Goal: Transaction & Acquisition: Book appointment/travel/reservation

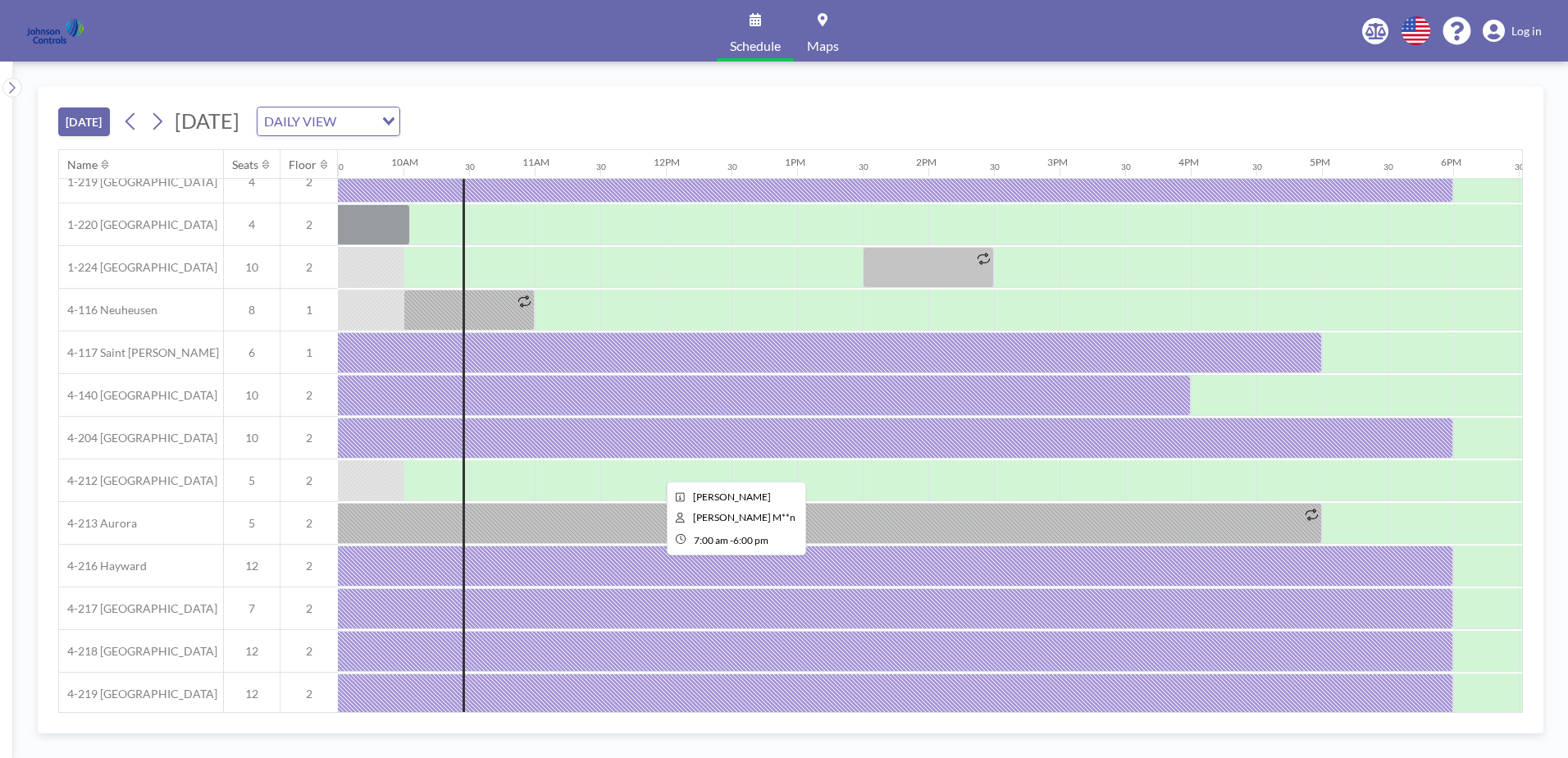
scroll to position [114, 1246]
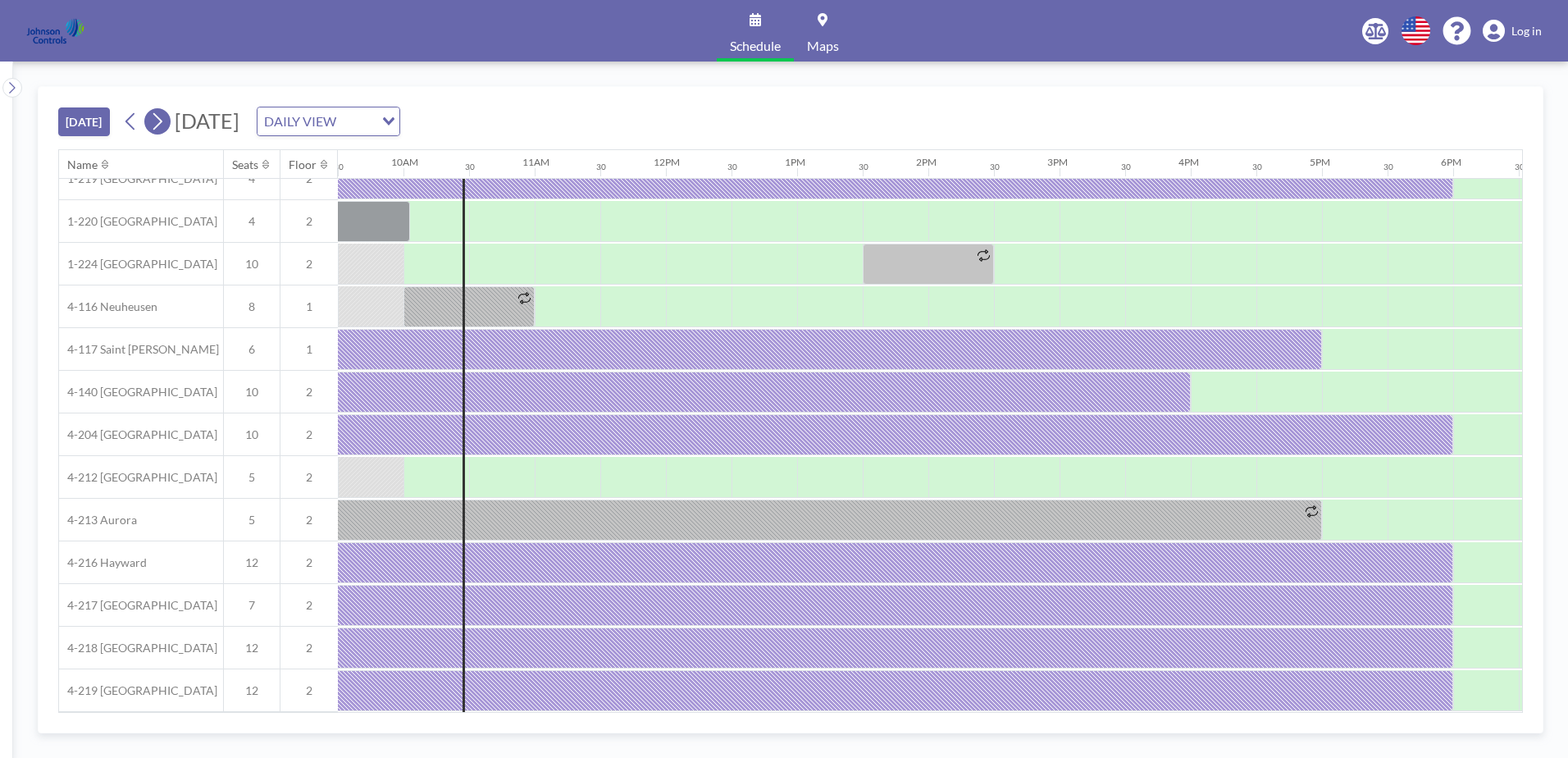
click at [158, 117] on icon at bounding box center [157, 121] width 15 height 25
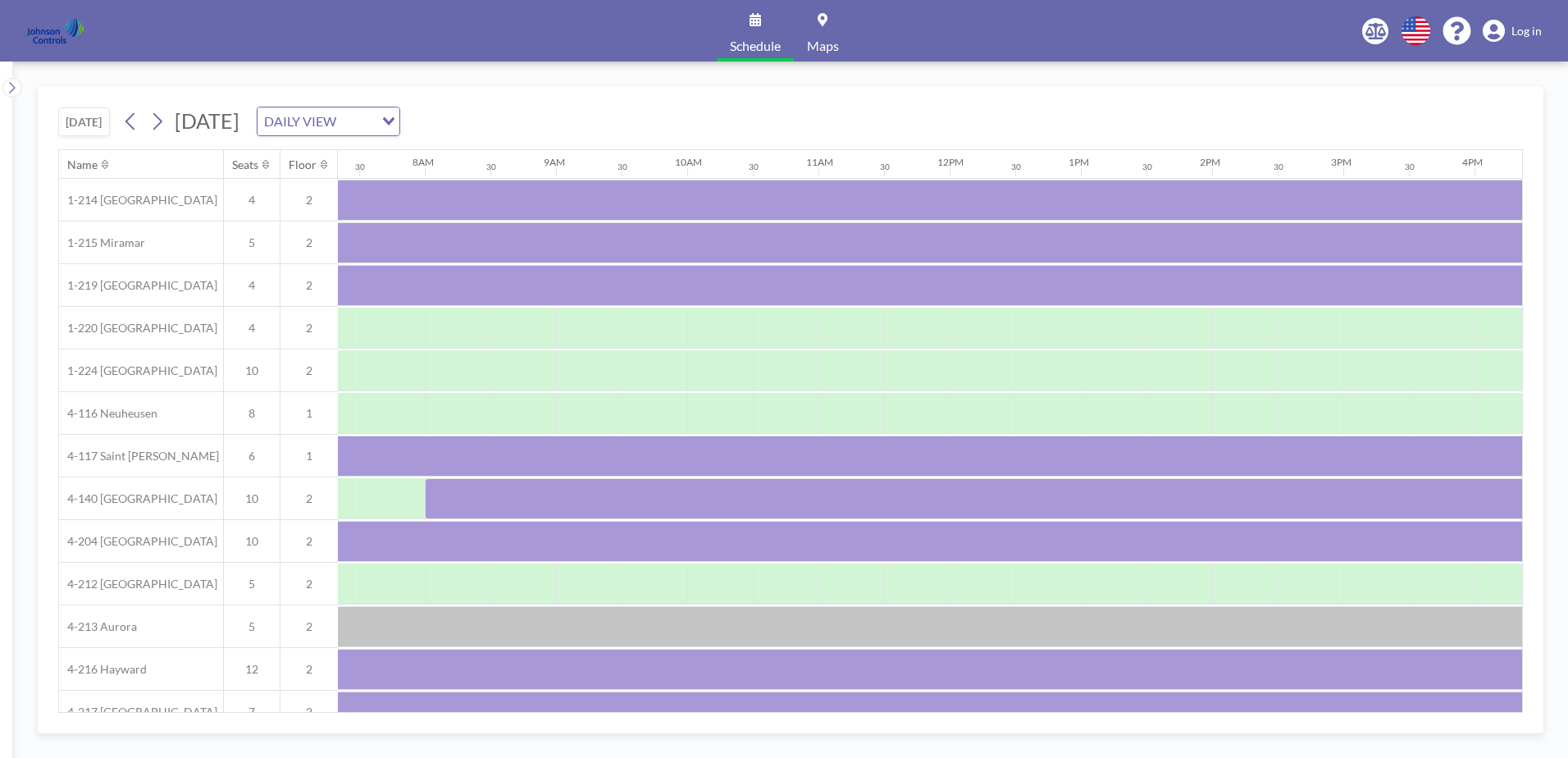
scroll to position [0, 984]
click at [134, 120] on icon at bounding box center [131, 121] width 15 height 25
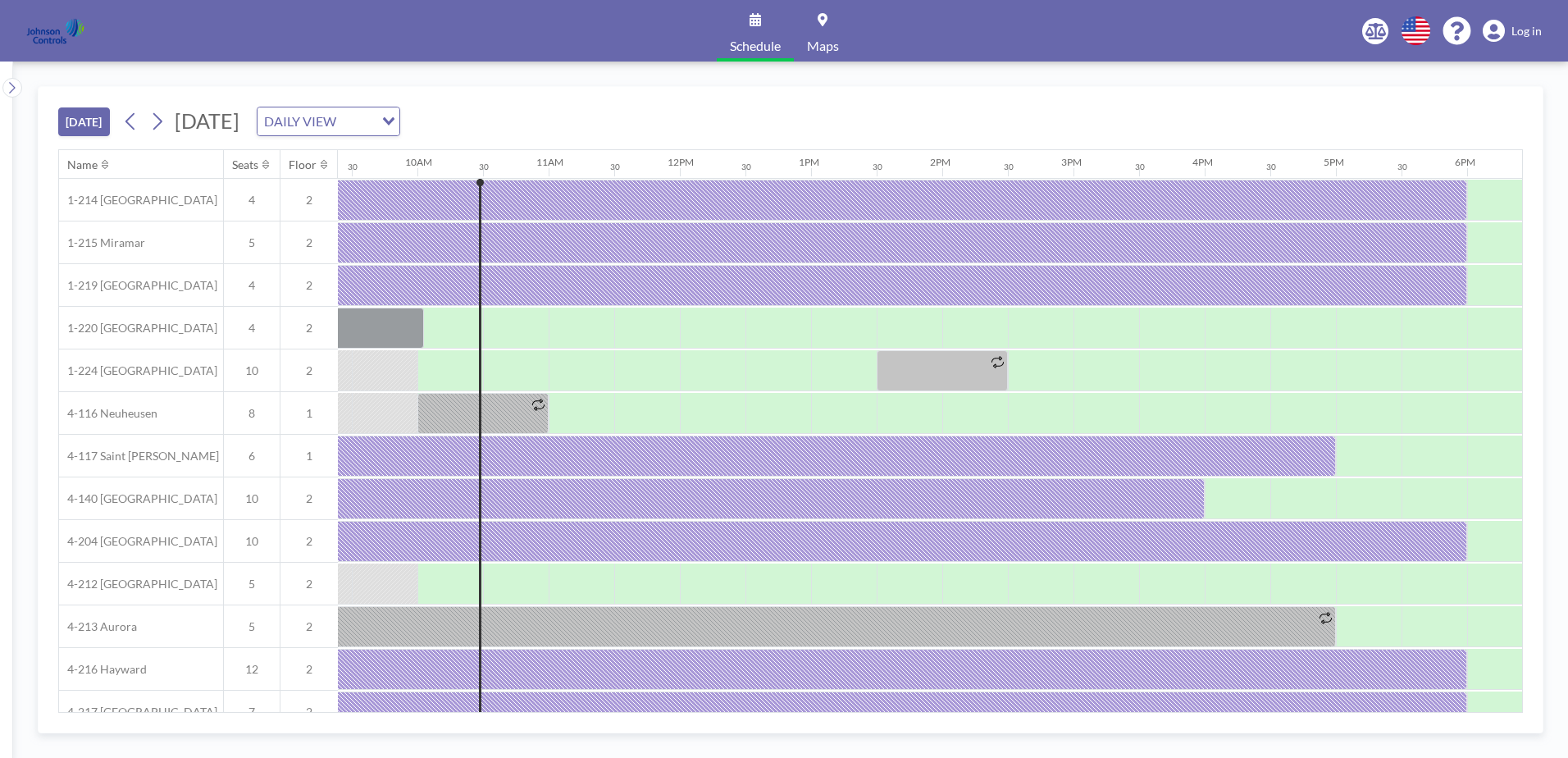
scroll to position [0, 1246]
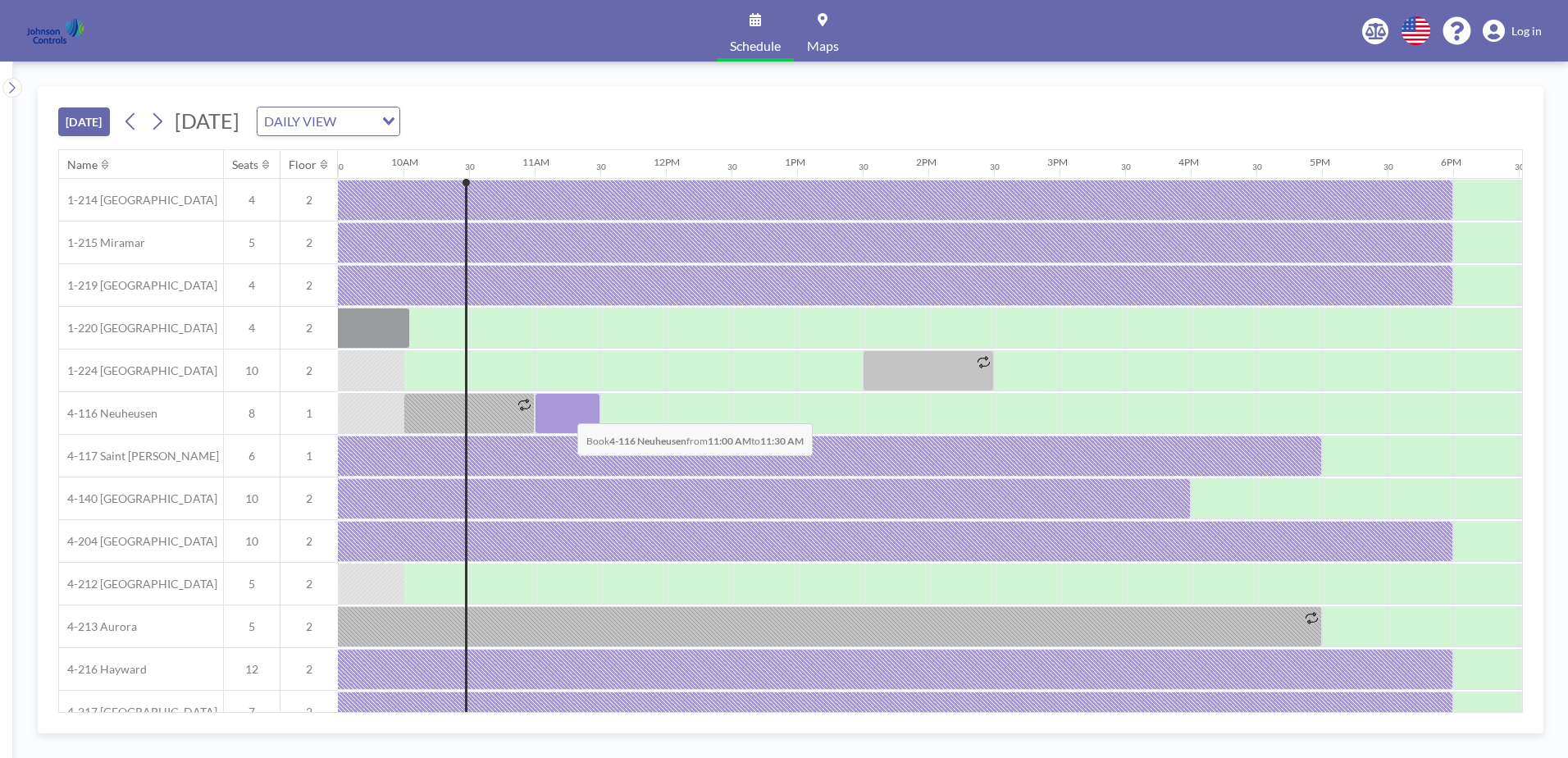
click at [564, 411] on div at bounding box center [567, 413] width 65 height 41
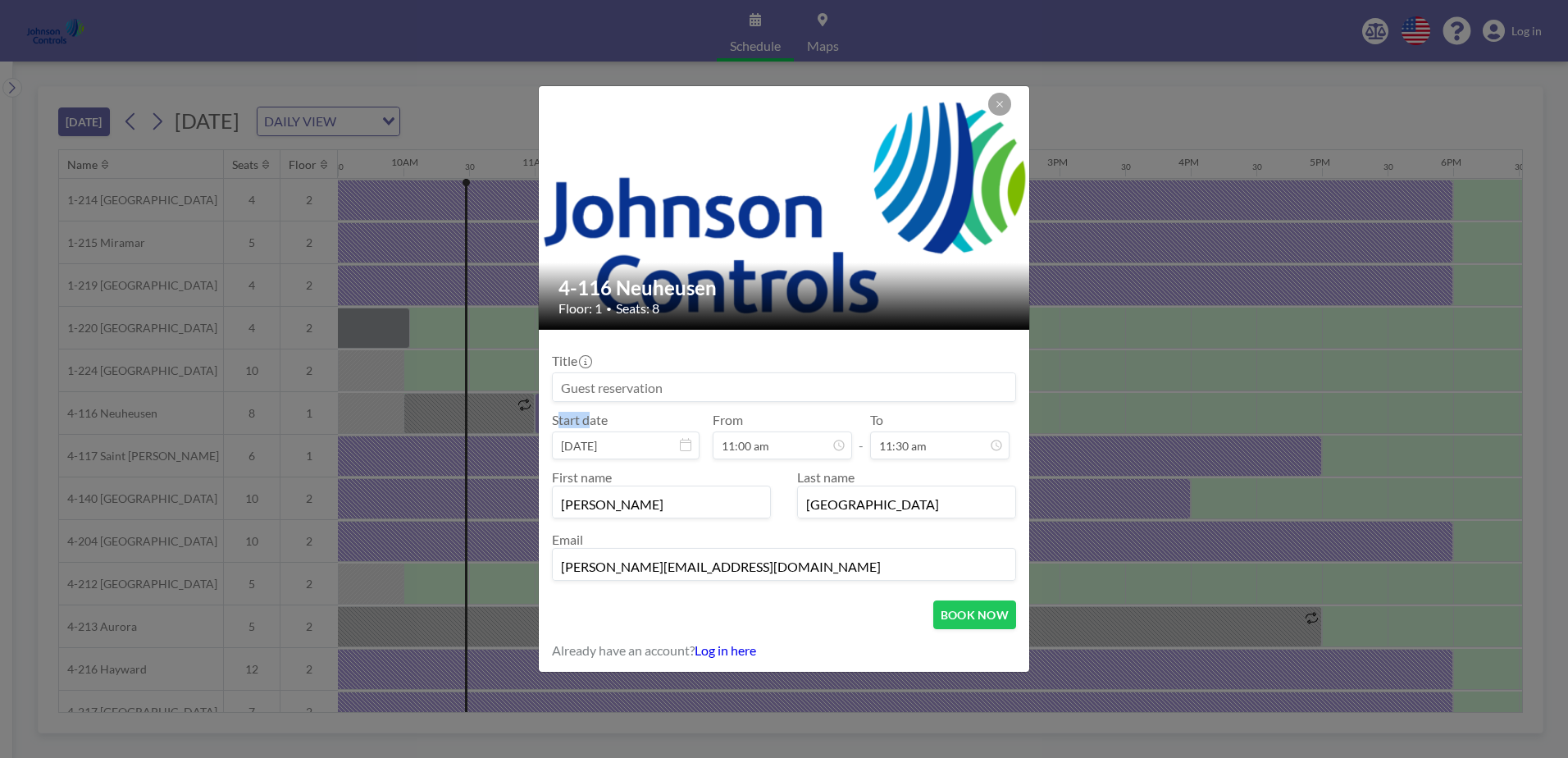
click at [564, 411] on div "Title Start date [DATE] From 11:00 am - To 11:30 am First name [PERSON_NAME] La…" at bounding box center [784, 465] width 464 height 244
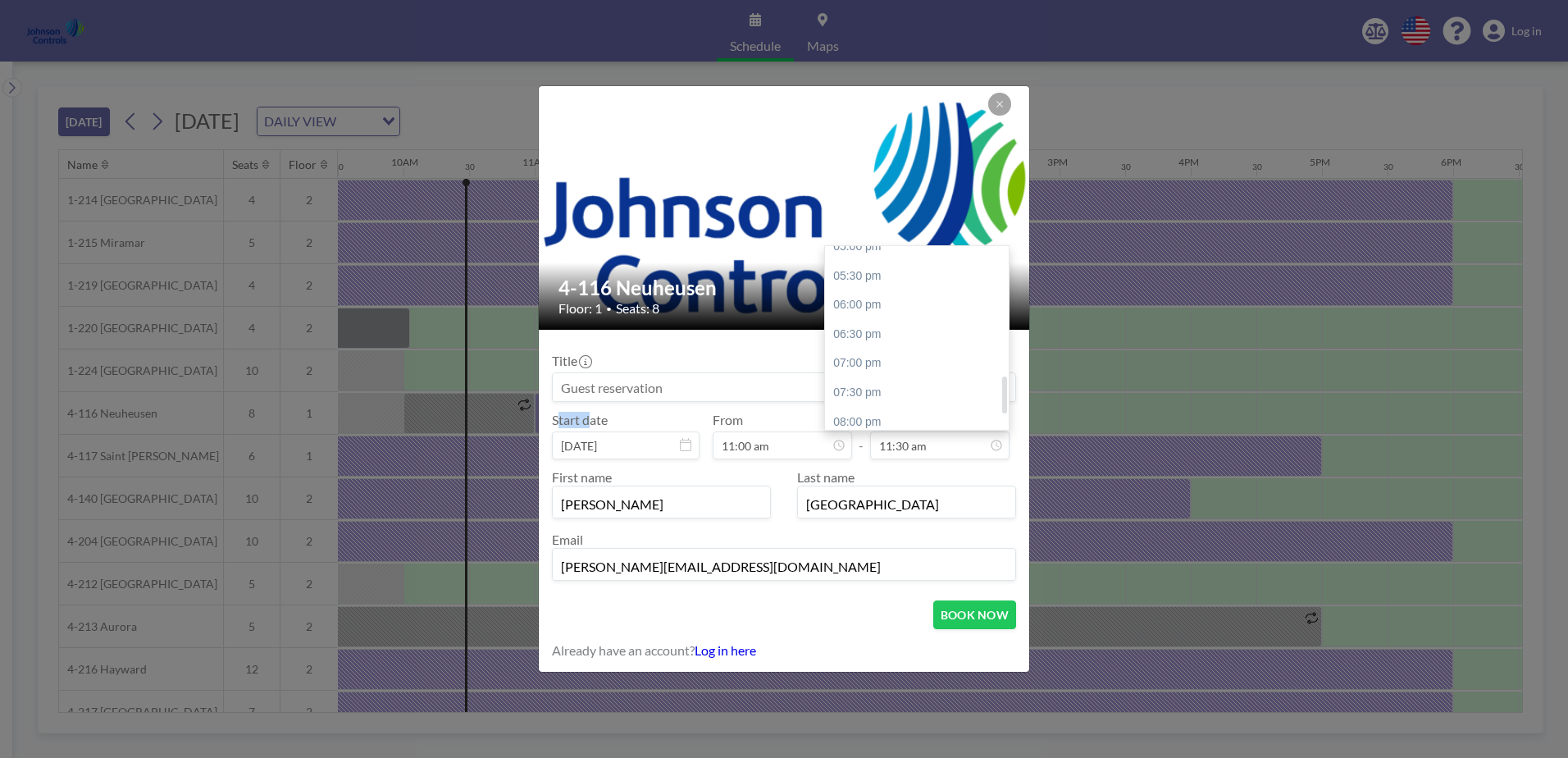
scroll to position [574, 0]
click at [885, 325] on div "05:00 pm" at bounding box center [920, 329] width 192 height 30
type input "05:00 pm"
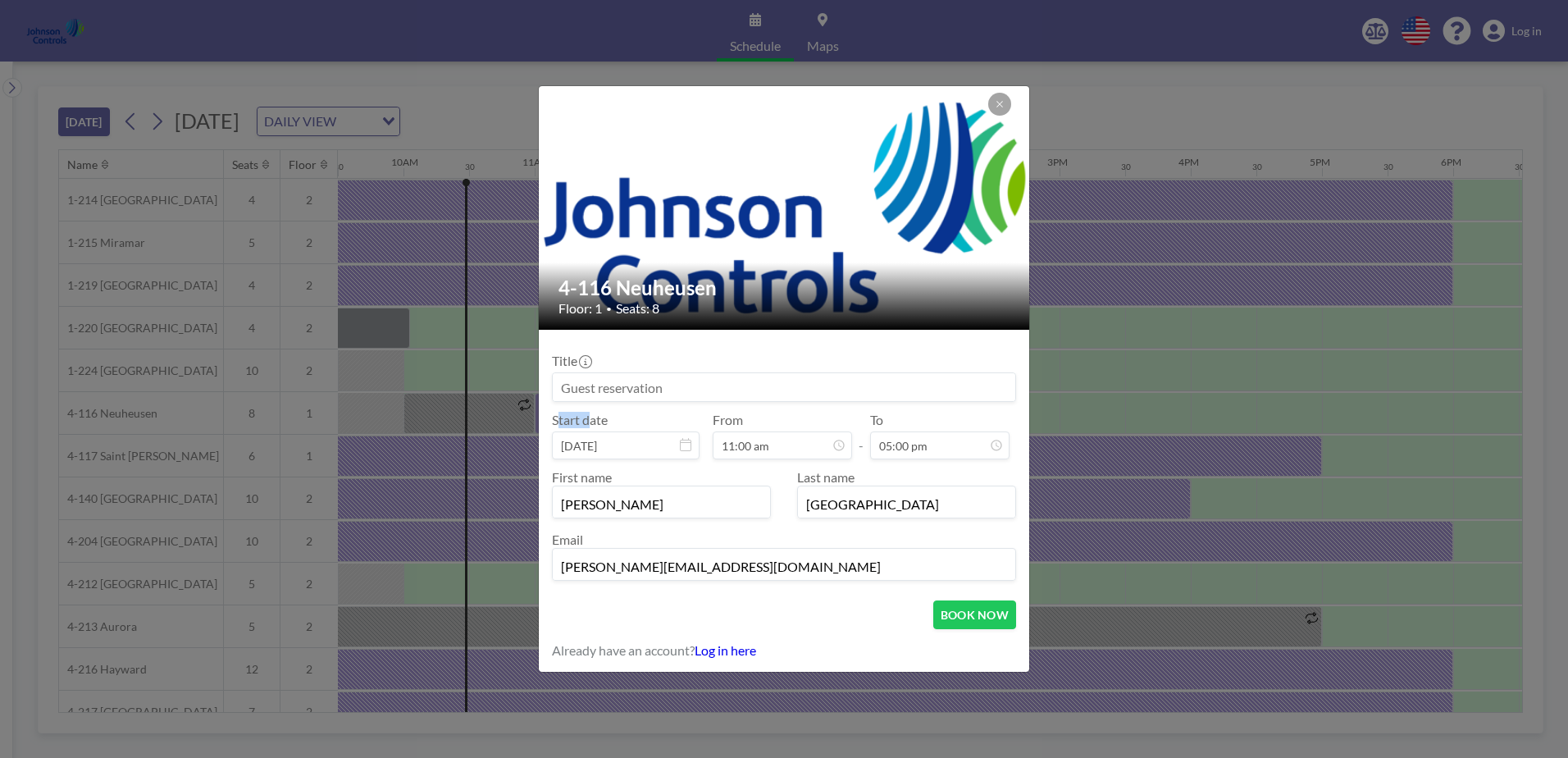
scroll to position [30, 0]
click at [571, 387] on input at bounding box center [784, 387] width 463 height 28
type input "[PERSON_NAME]"
click at [975, 614] on button "BOOK NOW" at bounding box center [975, 615] width 83 height 29
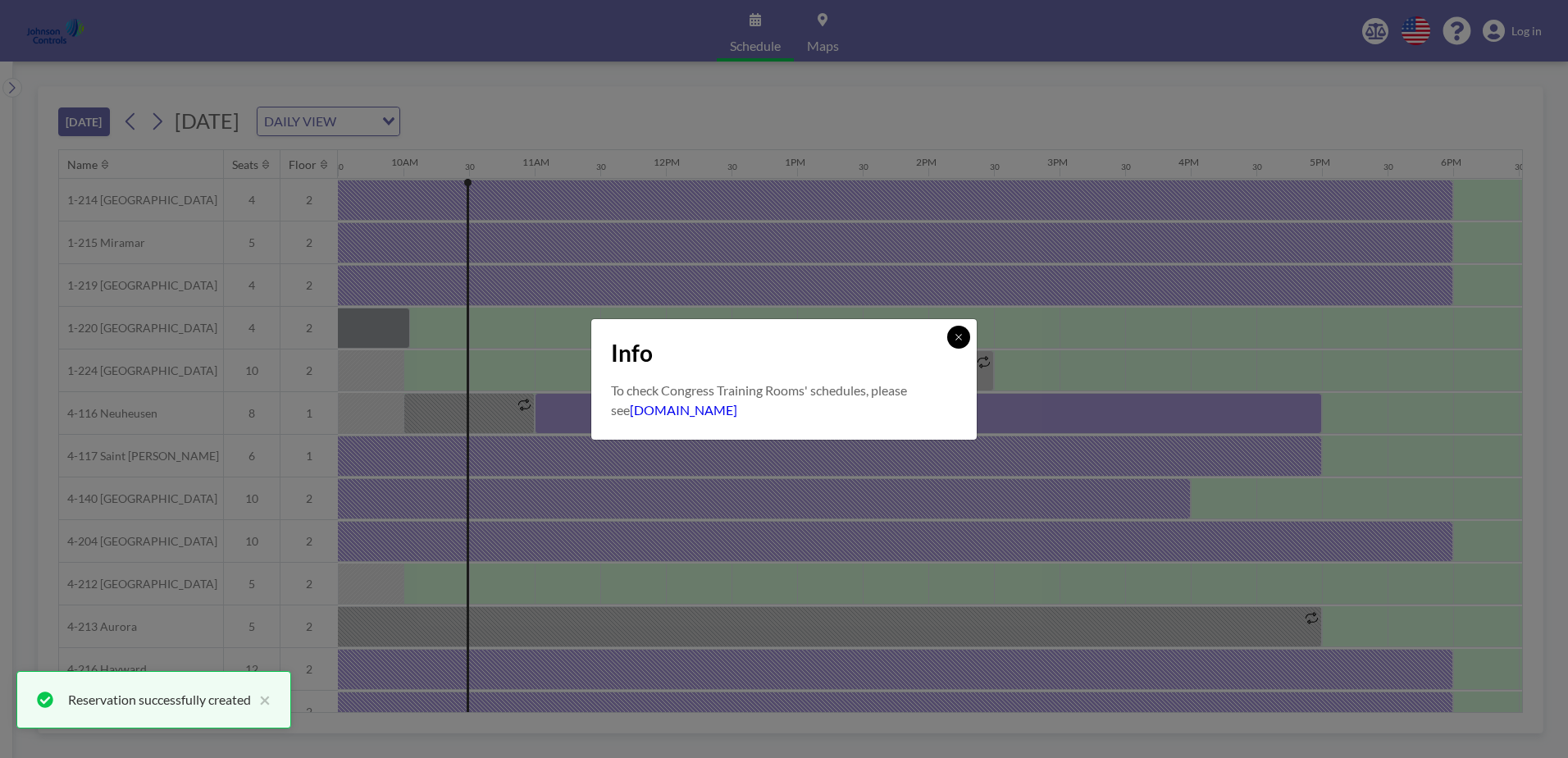
click at [961, 336] on icon at bounding box center [959, 337] width 10 height 10
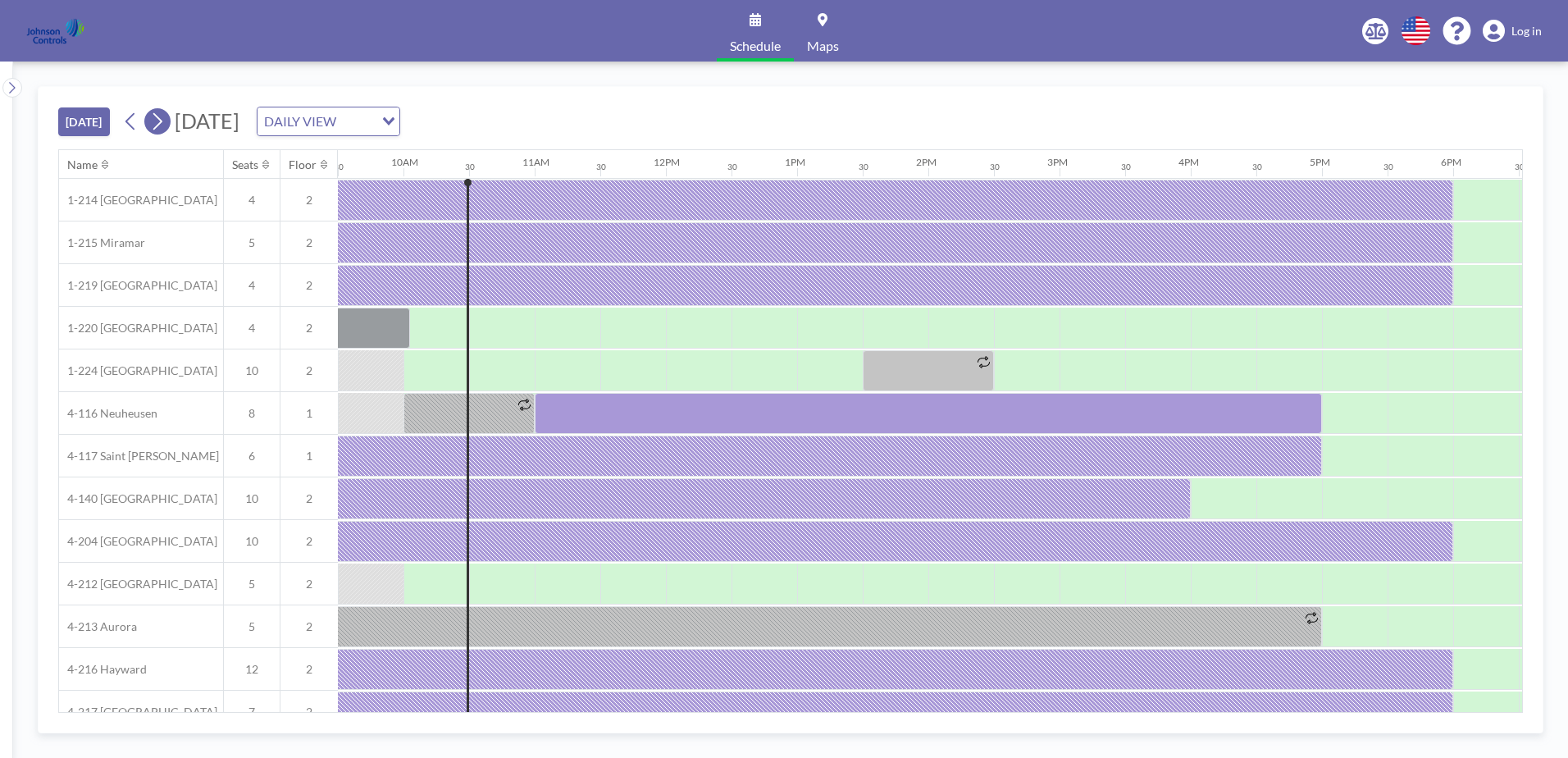
click at [163, 122] on icon at bounding box center [158, 122] width 9 height 17
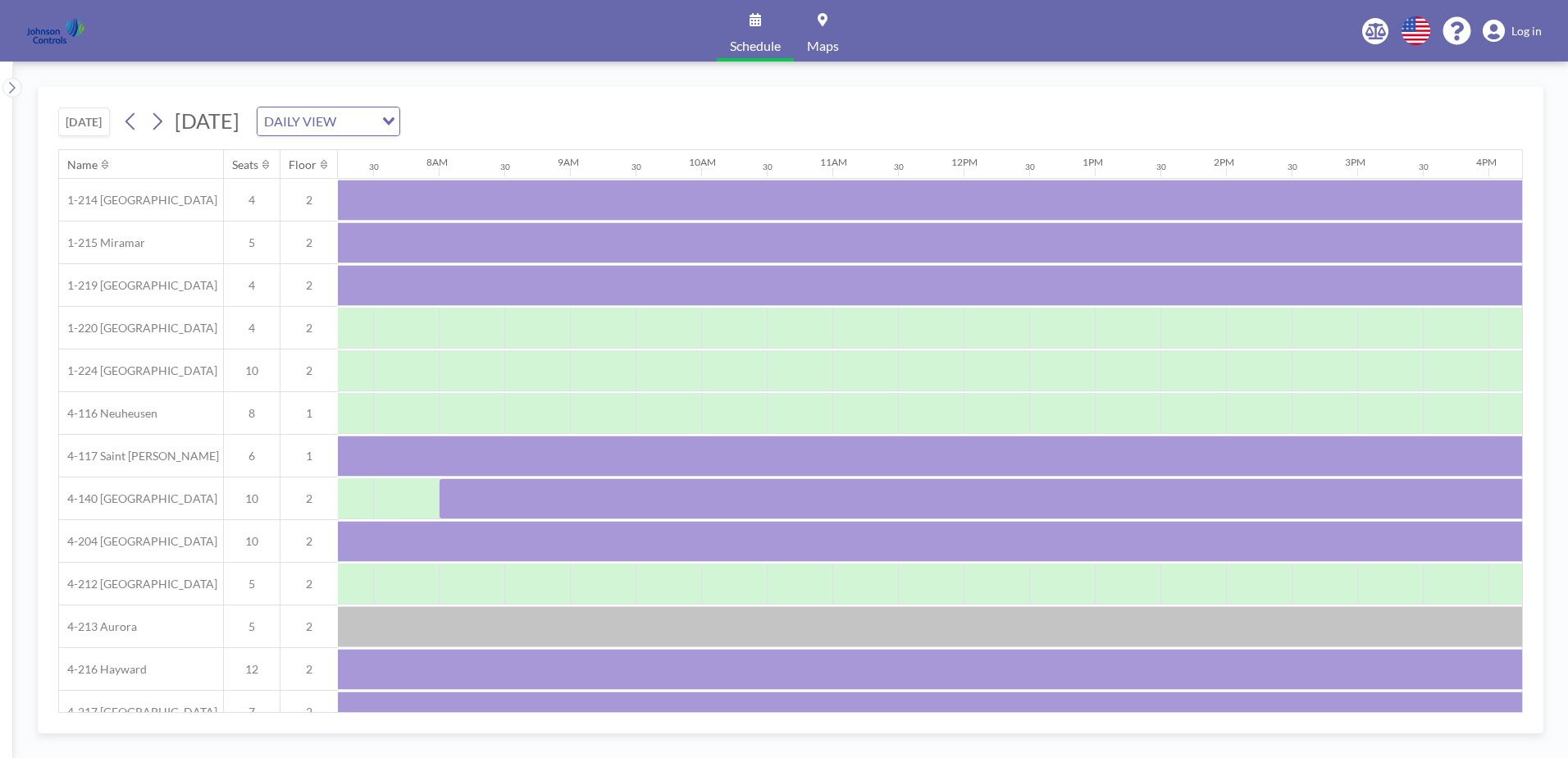
scroll to position [0, 984]
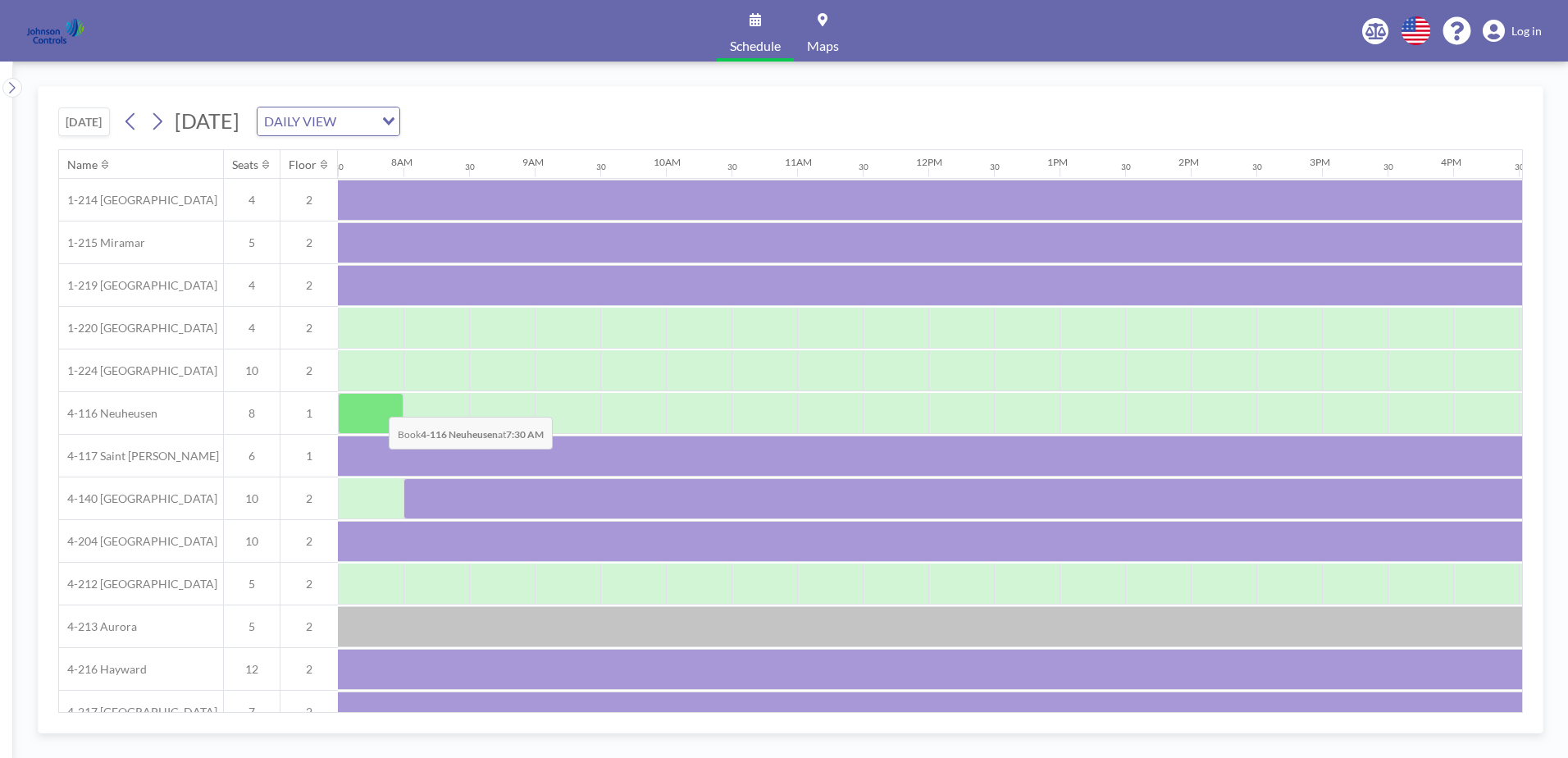
click at [375, 404] on div at bounding box center [370, 413] width 65 height 41
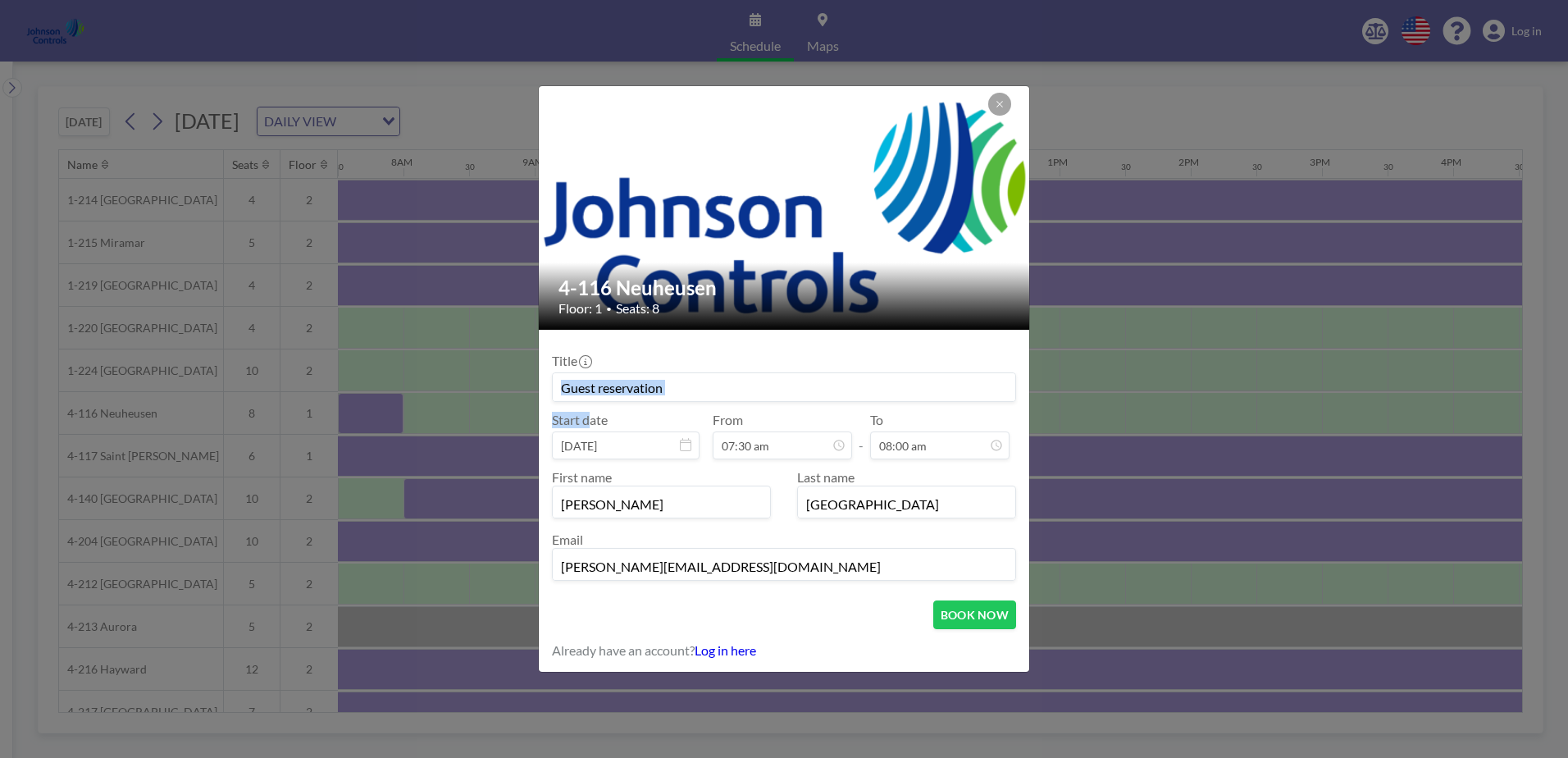
click at [375, 404] on div "4-116 Neuheusen Floor: 1 • Seats: 8 Title Start date [DATE] From 07:30 am - To …" at bounding box center [784, 379] width 1568 height 758
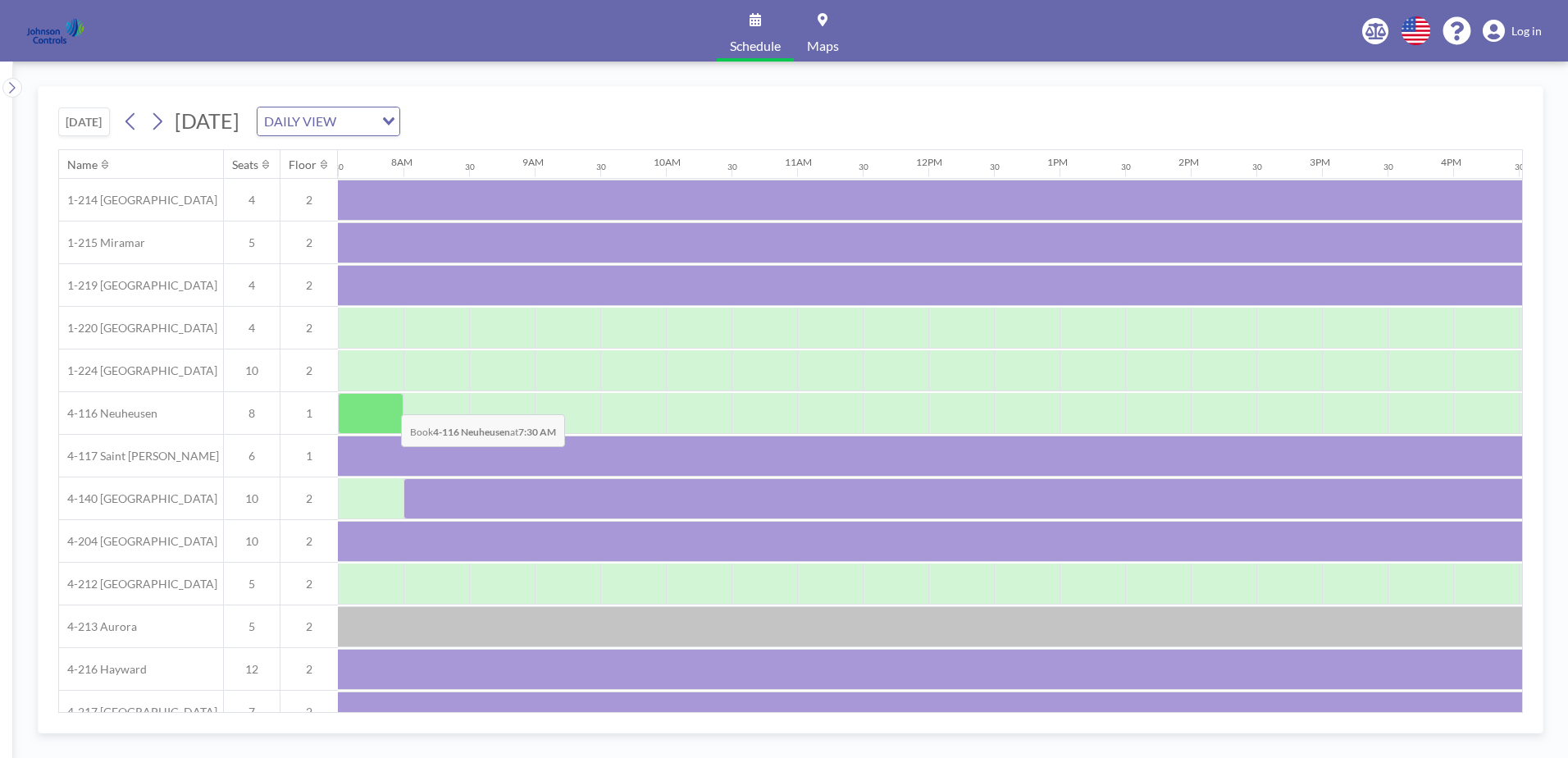
click at [388, 402] on div at bounding box center [370, 413] width 65 height 41
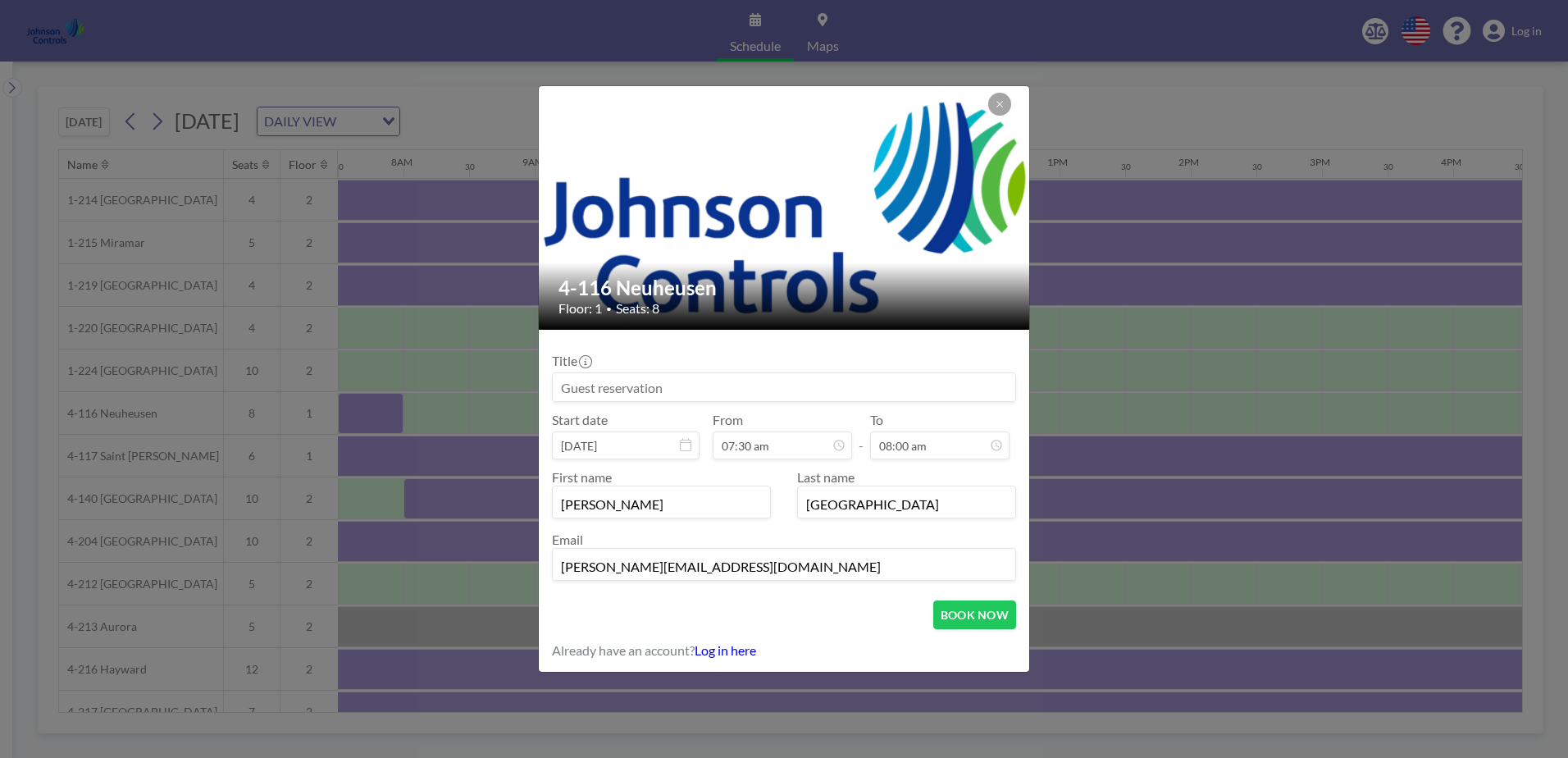
click at [566, 387] on input at bounding box center [784, 387] width 463 height 28
type input "[PERSON_NAME]"
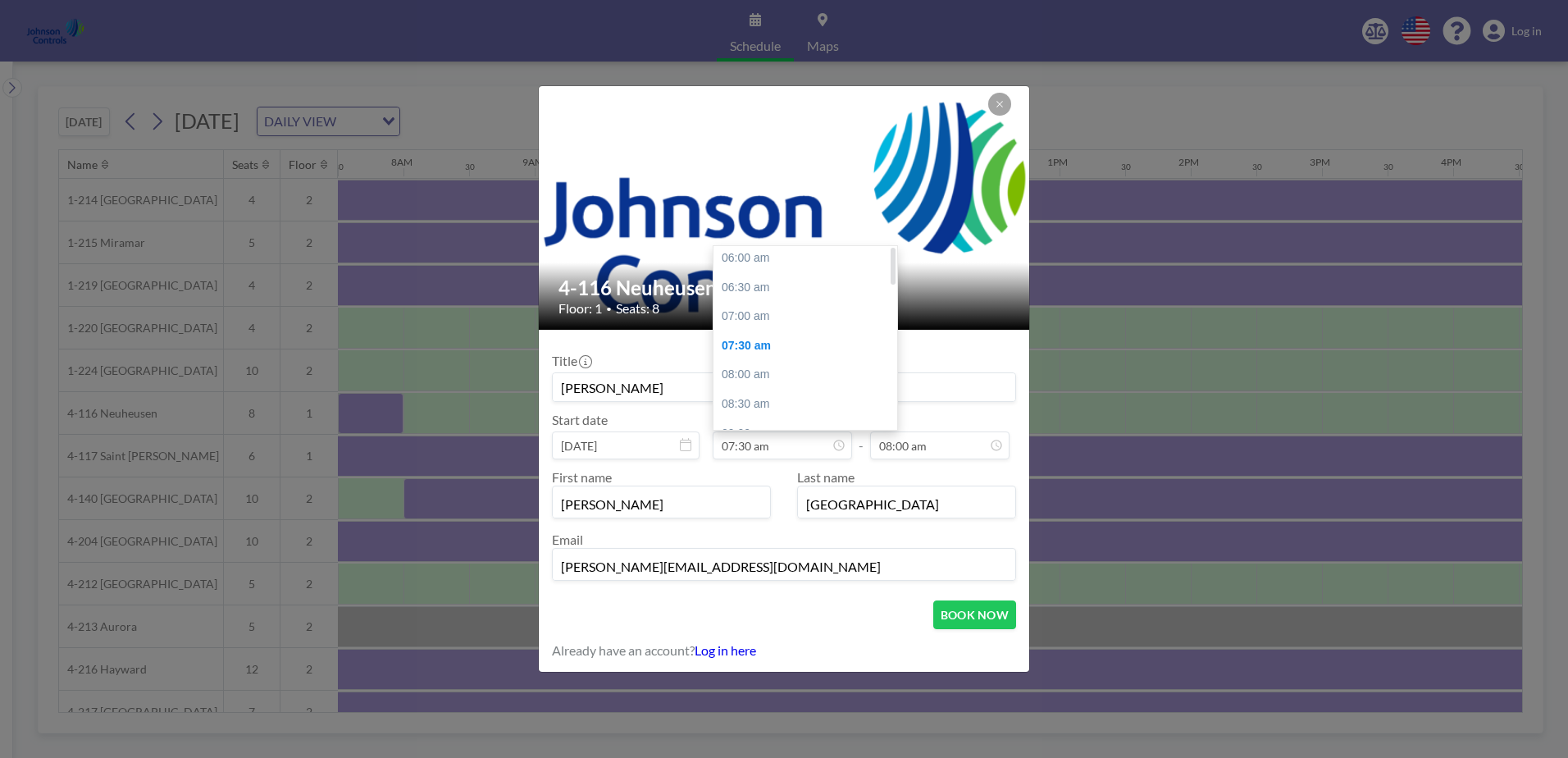
scroll to position [0, 0]
click at [786, 318] on div "07:00 am" at bounding box center [809, 319] width 192 height 30
type input "07:00 am"
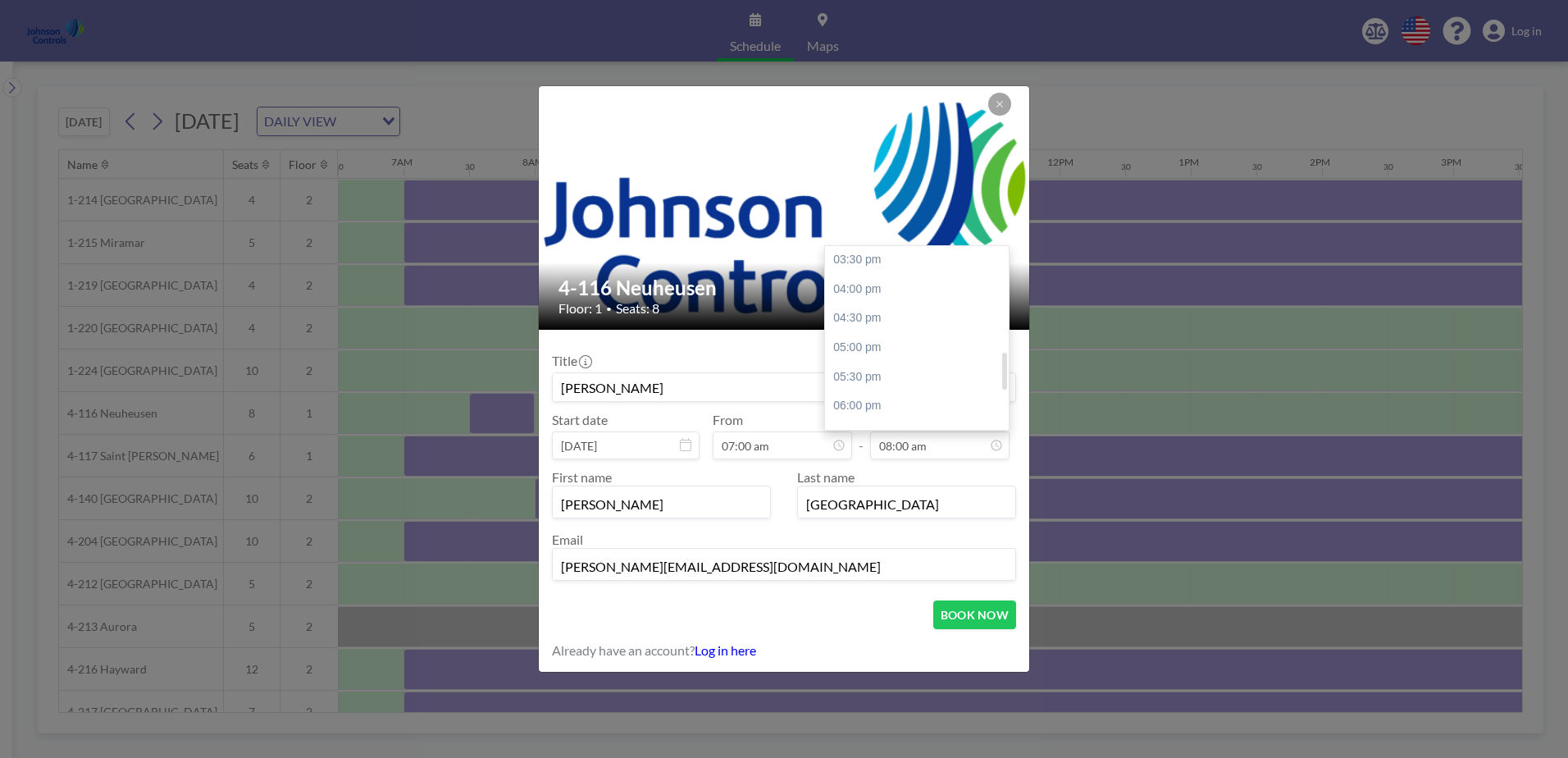
scroll to position [527, 0]
click at [886, 315] on div "04:00 pm" at bounding box center [920, 318] width 192 height 30
type input "04:00 pm"
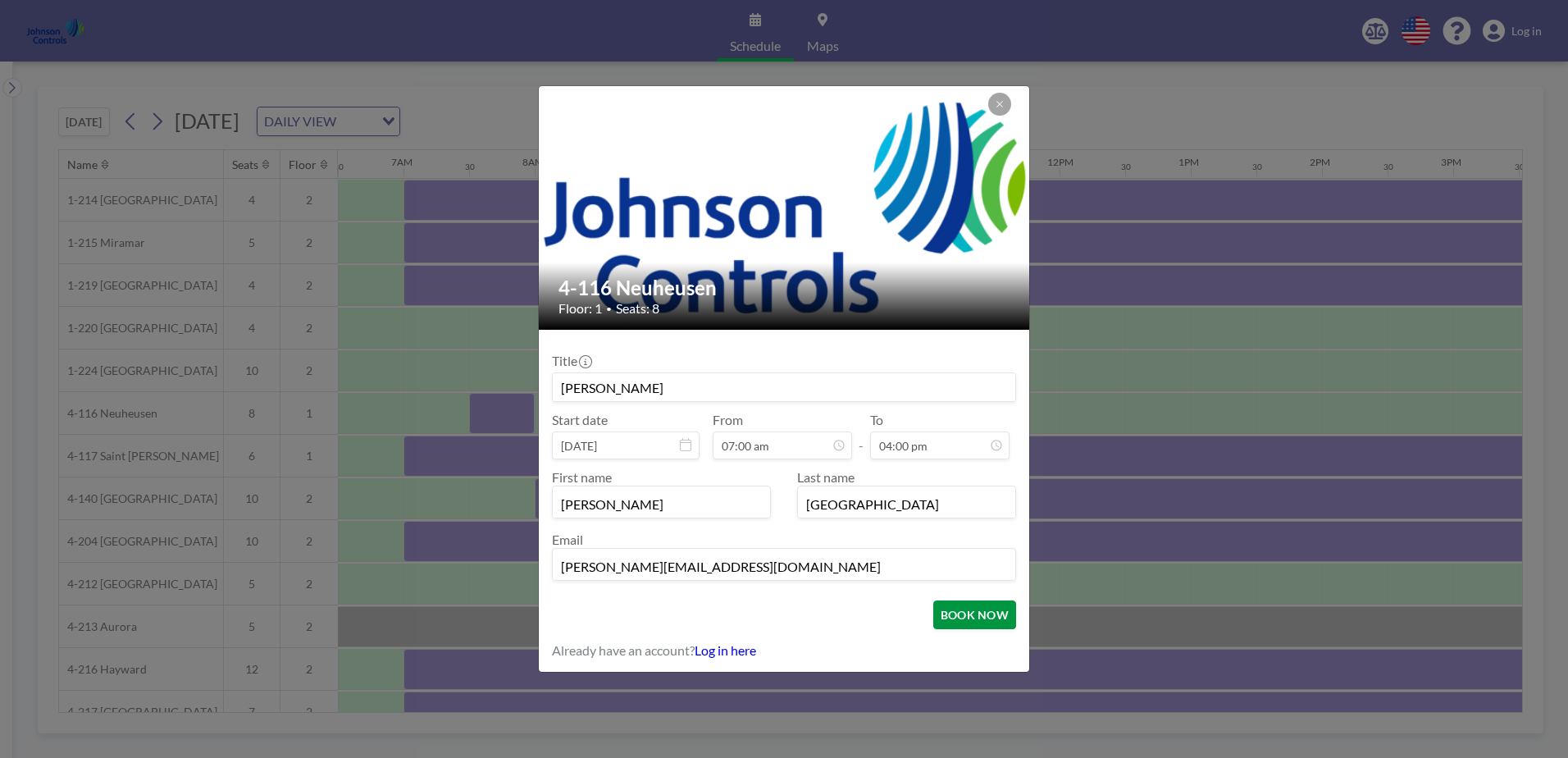
scroll to position [0, 0]
click at [959, 616] on button "BOOK NOW" at bounding box center [975, 615] width 83 height 29
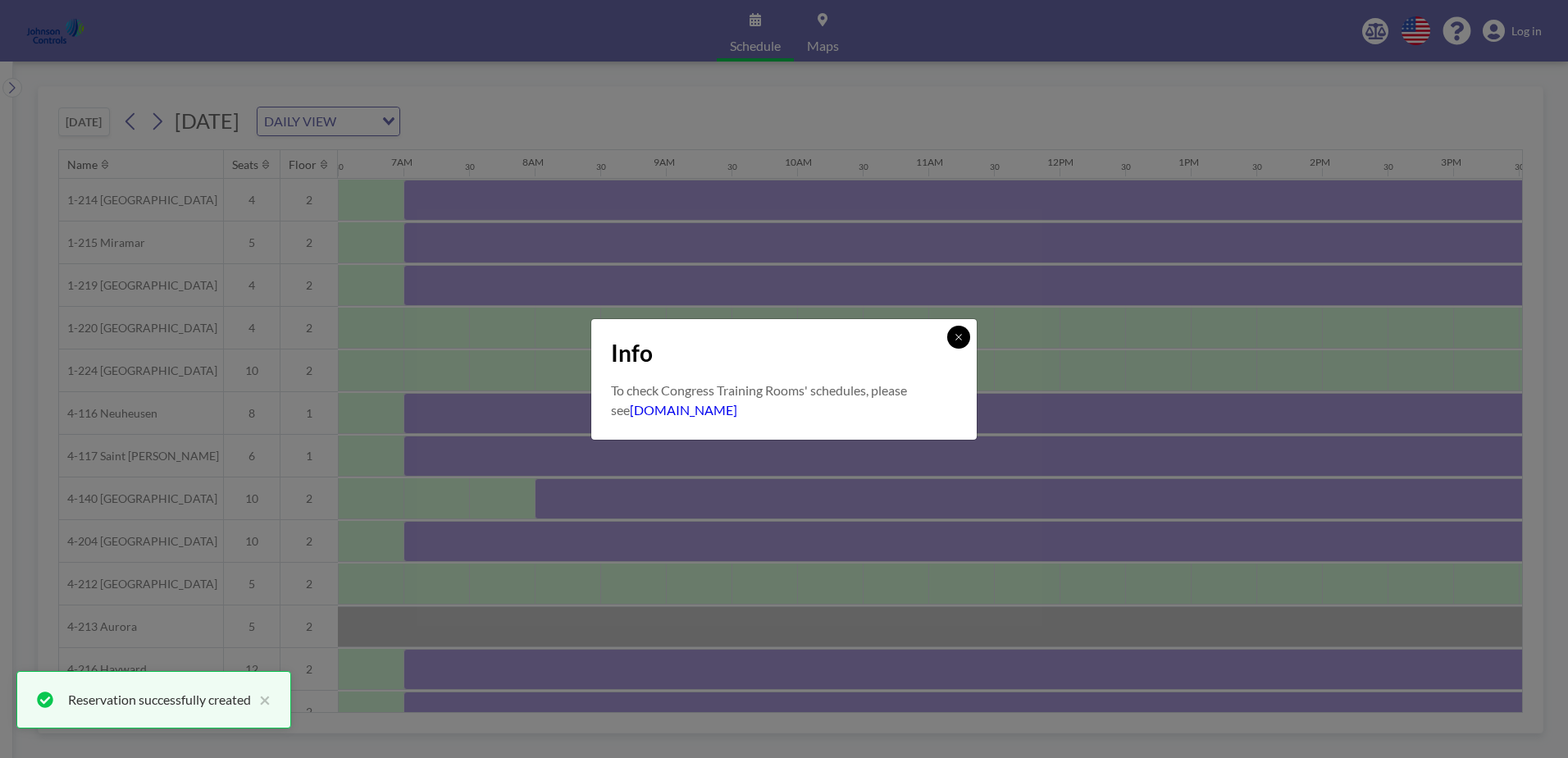
click at [957, 334] on icon at bounding box center [959, 337] width 10 height 10
